Goal: Task Accomplishment & Management: Manage account settings

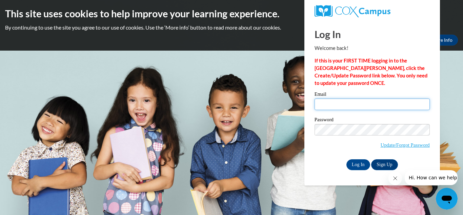
click at [330, 105] on input "Email" at bounding box center [372, 104] width 115 height 12
type input "b"
click at [325, 104] on input "b" at bounding box center [372, 104] width 115 height 12
type input "[EMAIL_ADDRESS][DOMAIN_NAME]"
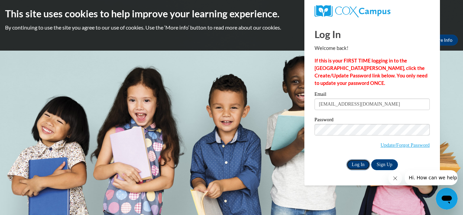
click at [357, 163] on input "Log In" at bounding box center [359, 164] width 24 height 11
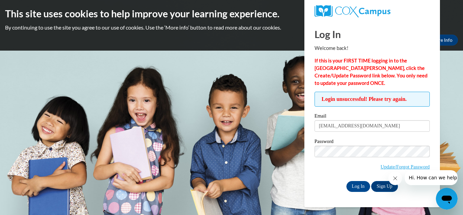
click at [148, 143] on body "This site uses cookies to help improve your learning experience. By continuing …" at bounding box center [231, 107] width 463 height 215
click at [38, 33] on div "This site uses cookies to help improve your learning experience. By continuing …" at bounding box center [231, 25] width 463 height 51
click at [462, 17] on div "This site uses cookies to help improve your learning experience. By continuing …" at bounding box center [231, 25] width 463 height 51
click at [463, 88] on body "This site uses cookies to help improve your learning experience. By continuing …" at bounding box center [231, 107] width 463 height 215
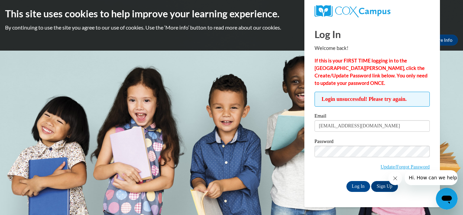
click at [450, 135] on body "This site uses cookies to help improve your learning experience. By continuing …" at bounding box center [231, 107] width 463 height 215
click at [394, 178] on icon "Close message from company" at bounding box center [395, 177] width 5 height 5
click at [444, 125] on body "This site uses cookies to help improve your learning experience. By continuing …" at bounding box center [231, 107] width 463 height 215
click at [354, 193] on div "Log In Welcome back! If this is your FIRST TIME logging in to the NEW Cox Campu…" at bounding box center [373, 113] width 146 height 187
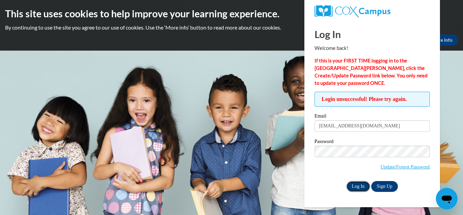
click at [357, 186] on input "Log In" at bounding box center [359, 186] width 24 height 11
click at [299, 40] on div "Okay More Info" at bounding box center [231, 40] width 453 height 11
click at [193, 25] on p "By continuing to use the site you agree to our use of cookies. Use the ‘More in…" at bounding box center [231, 27] width 453 height 7
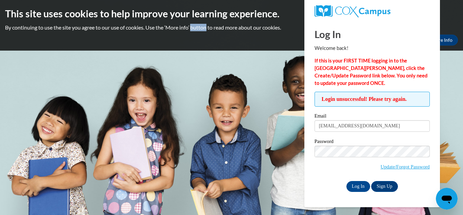
click at [70, 14] on h2 "This site uses cookies to help improve your learning experience." at bounding box center [231, 14] width 453 height 14
click at [447, 22] on div "This site uses cookies to help improve your learning experience. By continuing …" at bounding box center [231, 25] width 463 height 51
click at [433, 213] on body "This site uses cookies to help improve your learning experience. By continuing …" at bounding box center [231, 107] width 463 height 215
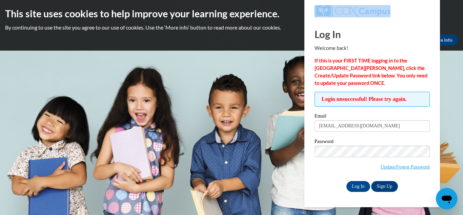
click at [433, 213] on body "This site uses cookies to help improve your learning experience. By continuing …" at bounding box center [231, 107] width 463 height 215
click at [446, 83] on body "This site uses cookies to help improve your learning experience. By continuing …" at bounding box center [231, 107] width 463 height 215
